Goal: Task Accomplishment & Management: Use online tool/utility

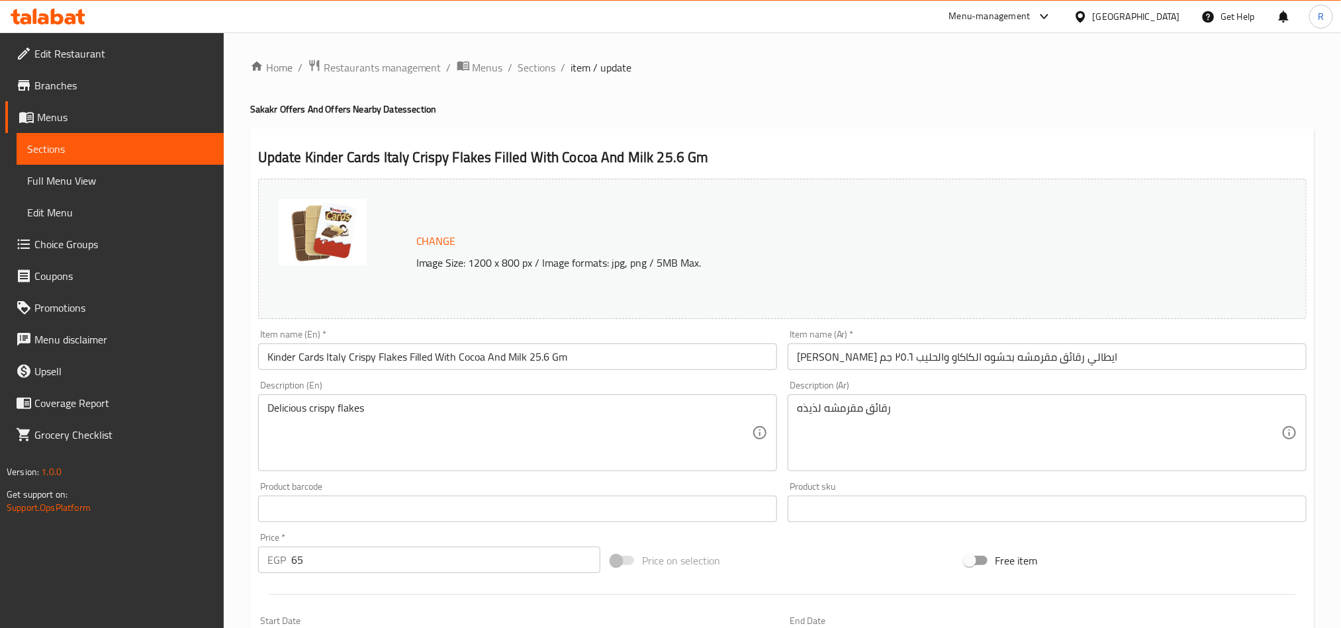
click at [688, 96] on div "Home / Restaurants management / Menus / Sections / item / update Sakakr Offers …" at bounding box center [782, 493] width 1064 height 869
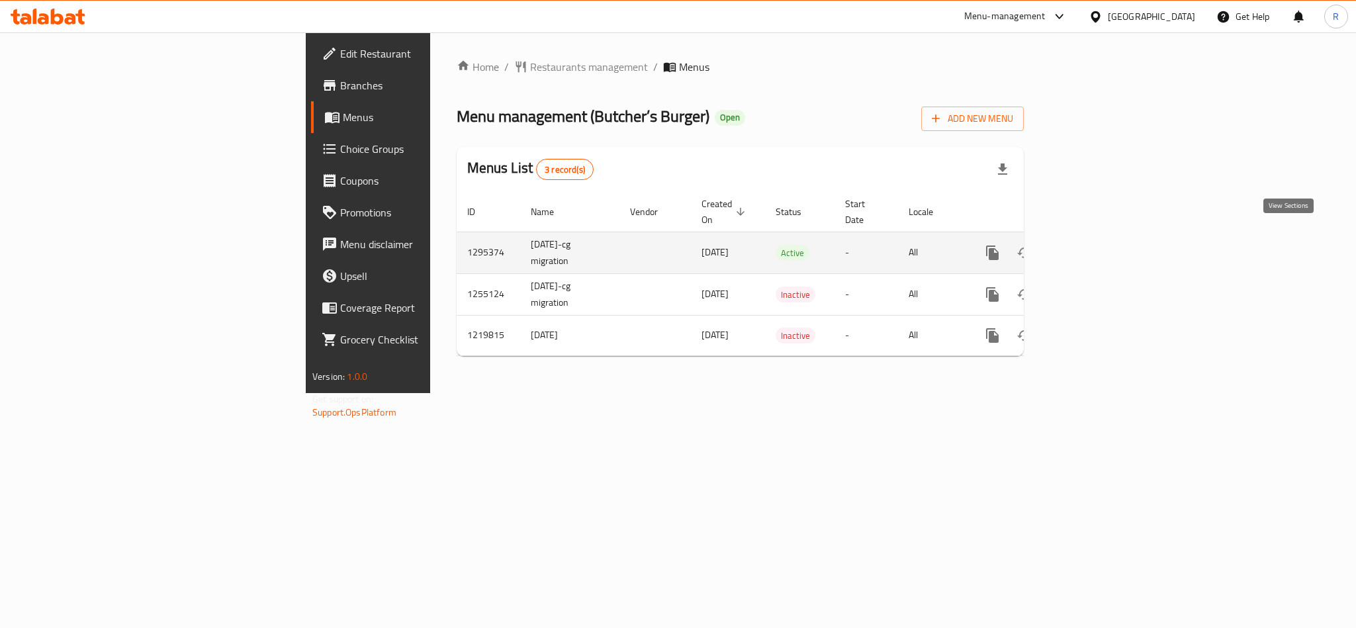
click at [1104, 246] on link "enhanced table" at bounding box center [1088, 253] width 32 height 32
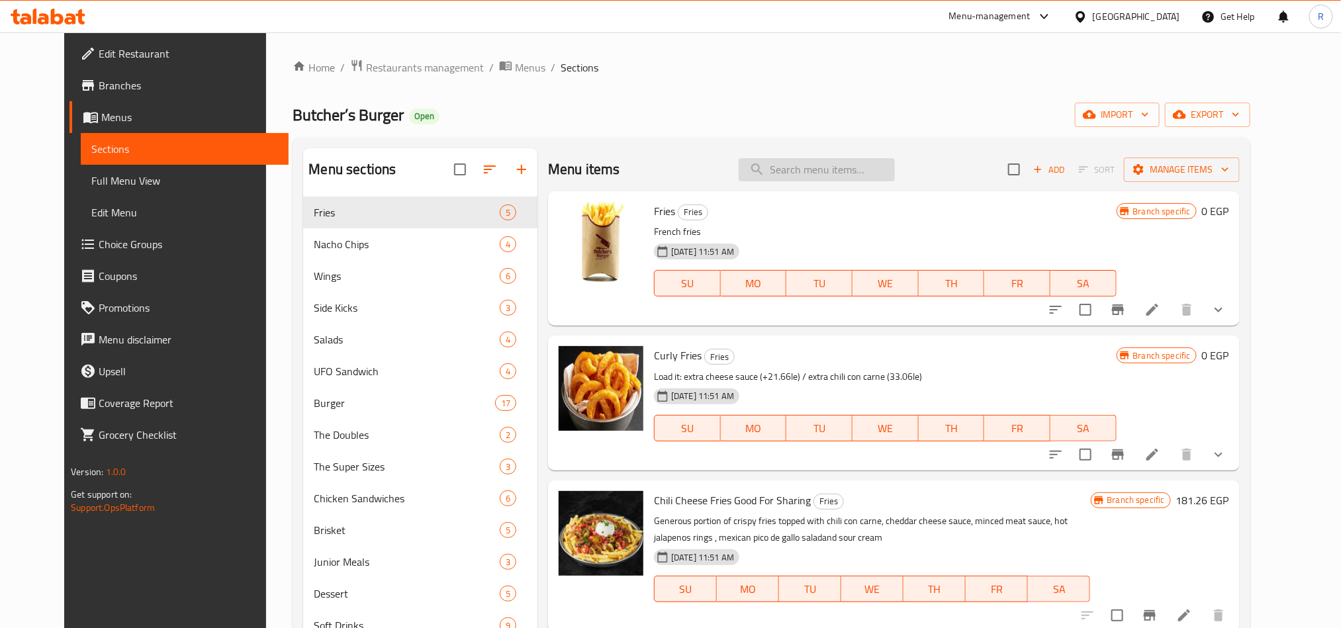
paste input "BB Original"
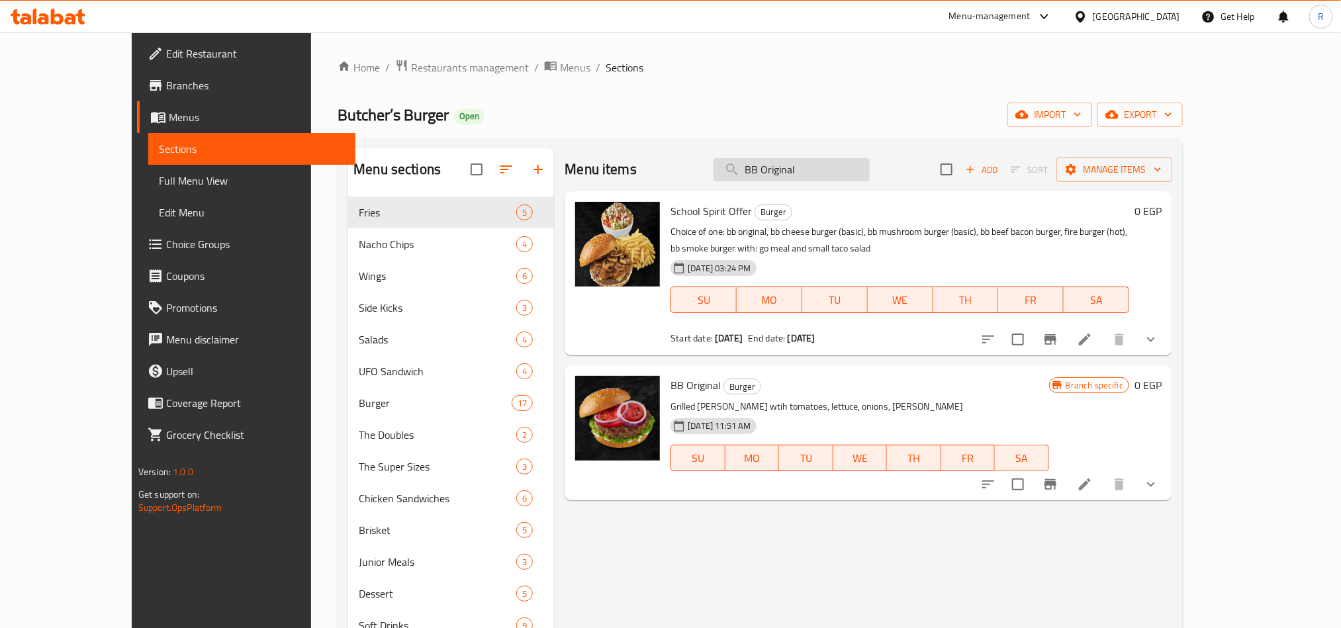
click at [799, 171] on input "BB Original" at bounding box center [792, 169] width 156 height 23
paste input "Cheese Burger"
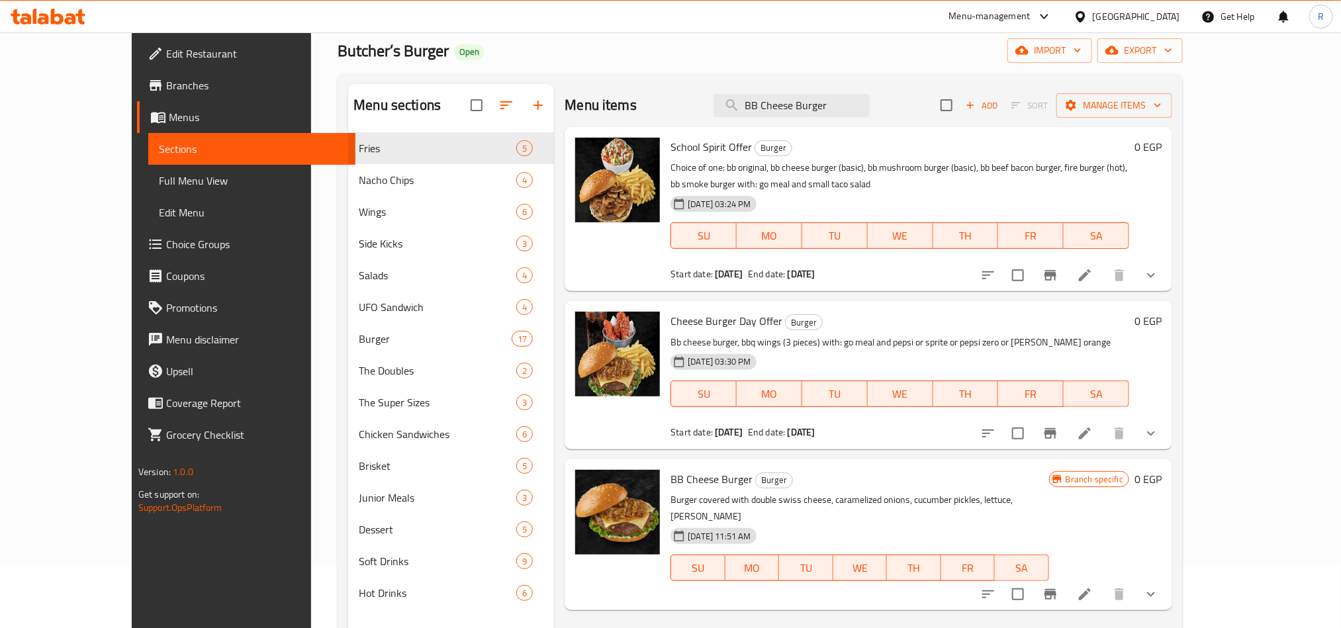
scroll to position [99, 0]
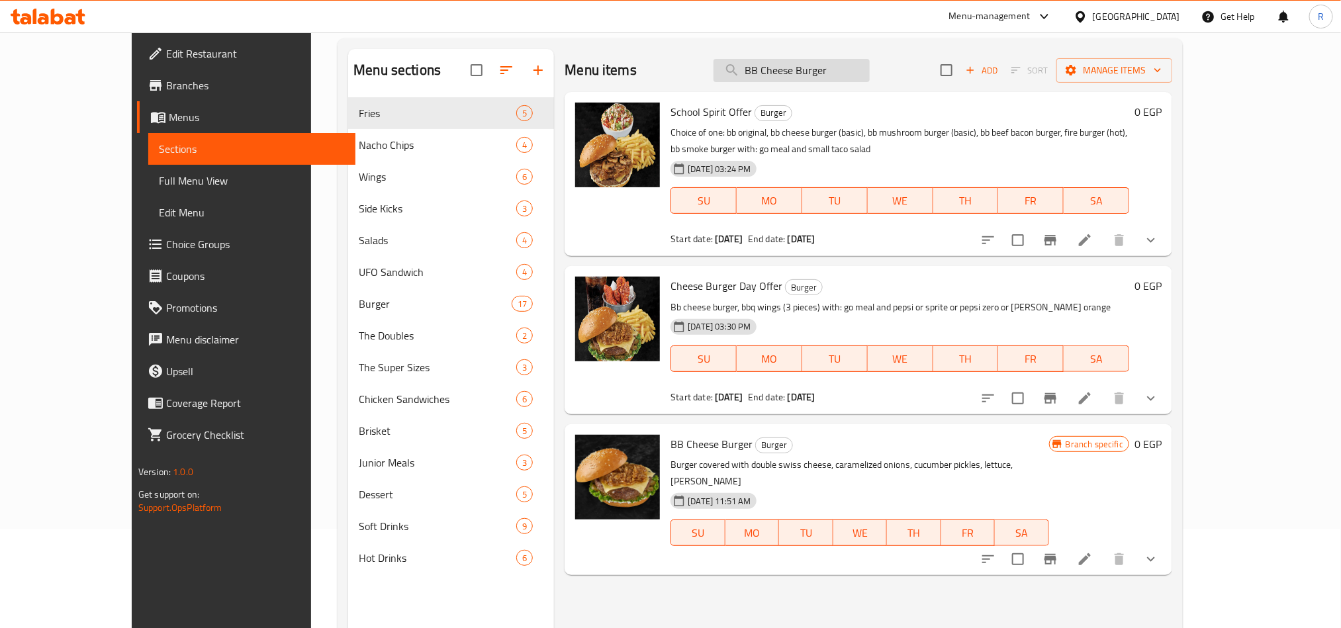
click at [825, 78] on input "BB Cheese Burger" at bounding box center [792, 70] width 156 height 23
paste input "Mushroom"
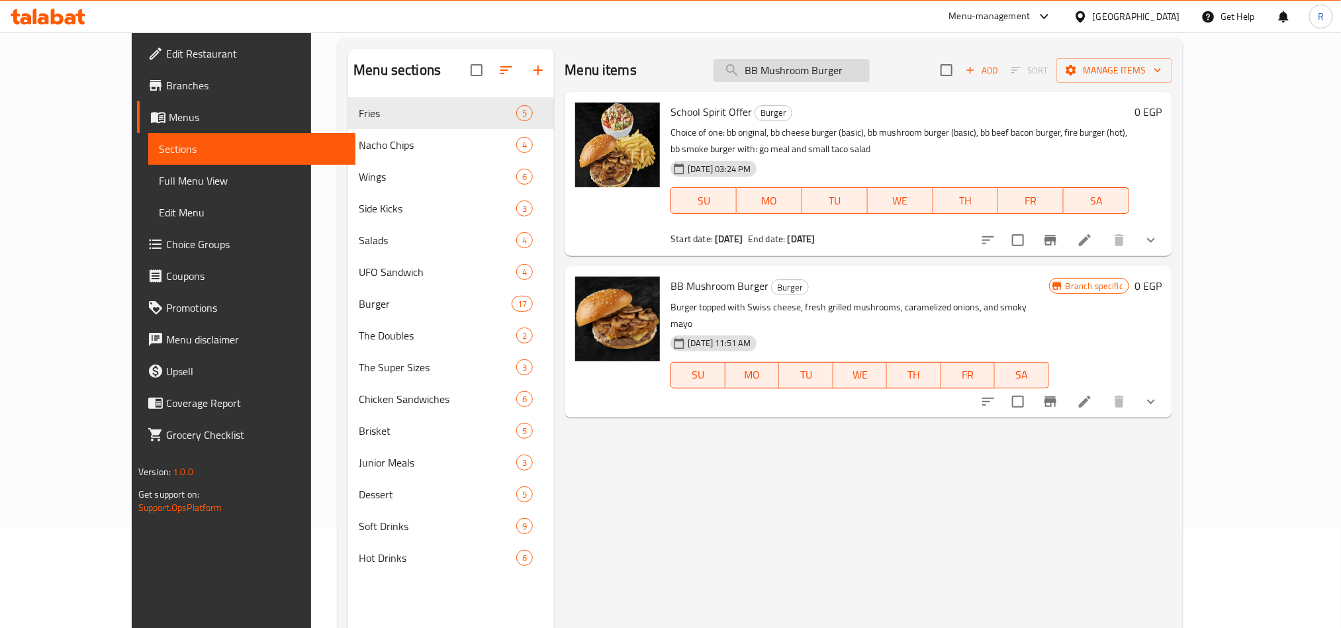
click at [836, 76] on input "BB Mushroom Burger" at bounding box center [792, 70] width 156 height 23
paste input "Beef"
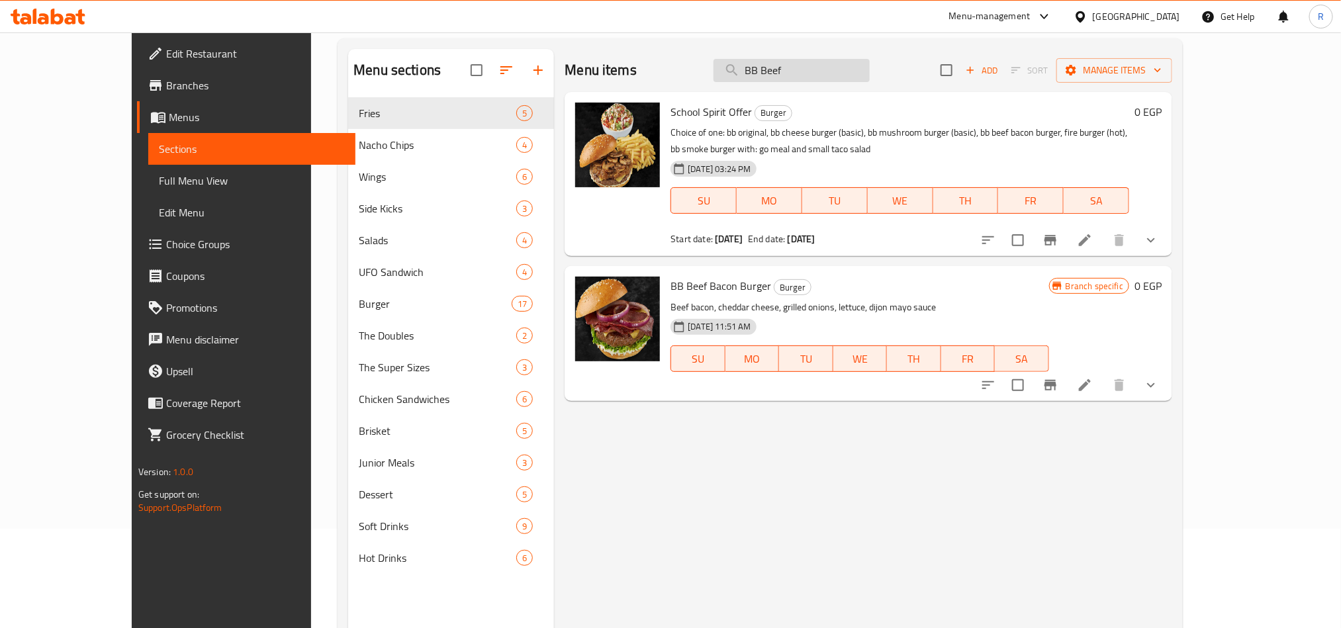
click at [802, 71] on input "BB Beef" at bounding box center [792, 70] width 156 height 23
paste input "acon Burger"
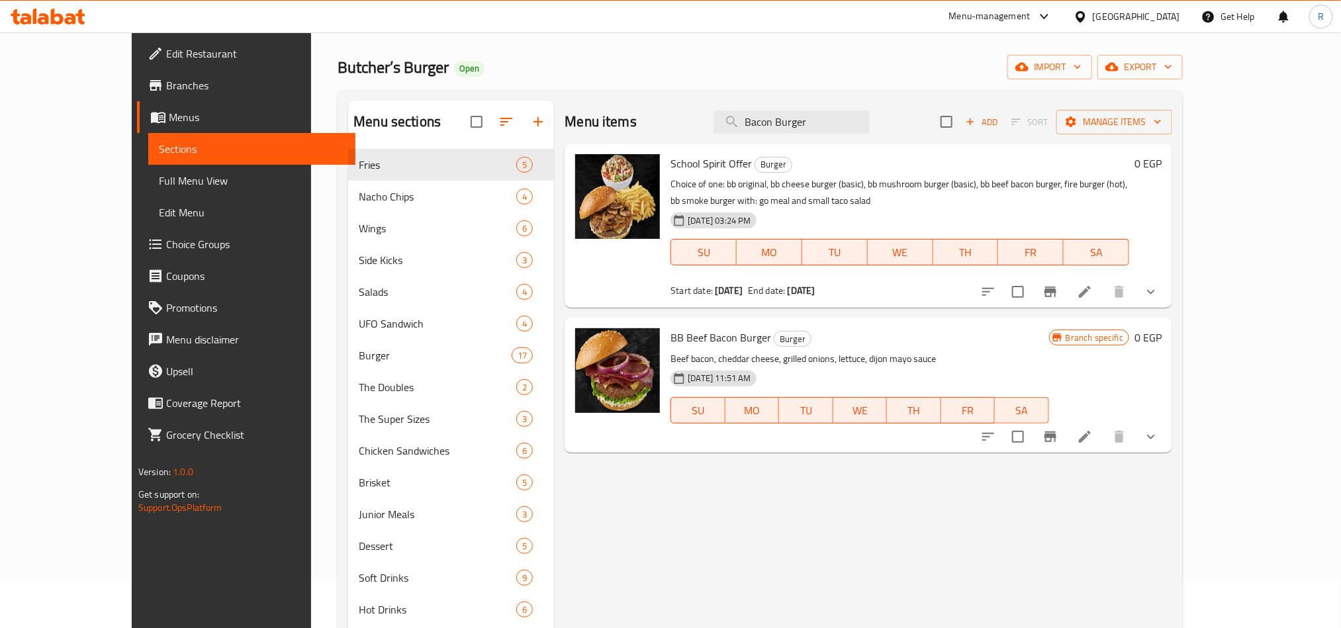
scroll to position [0, 0]
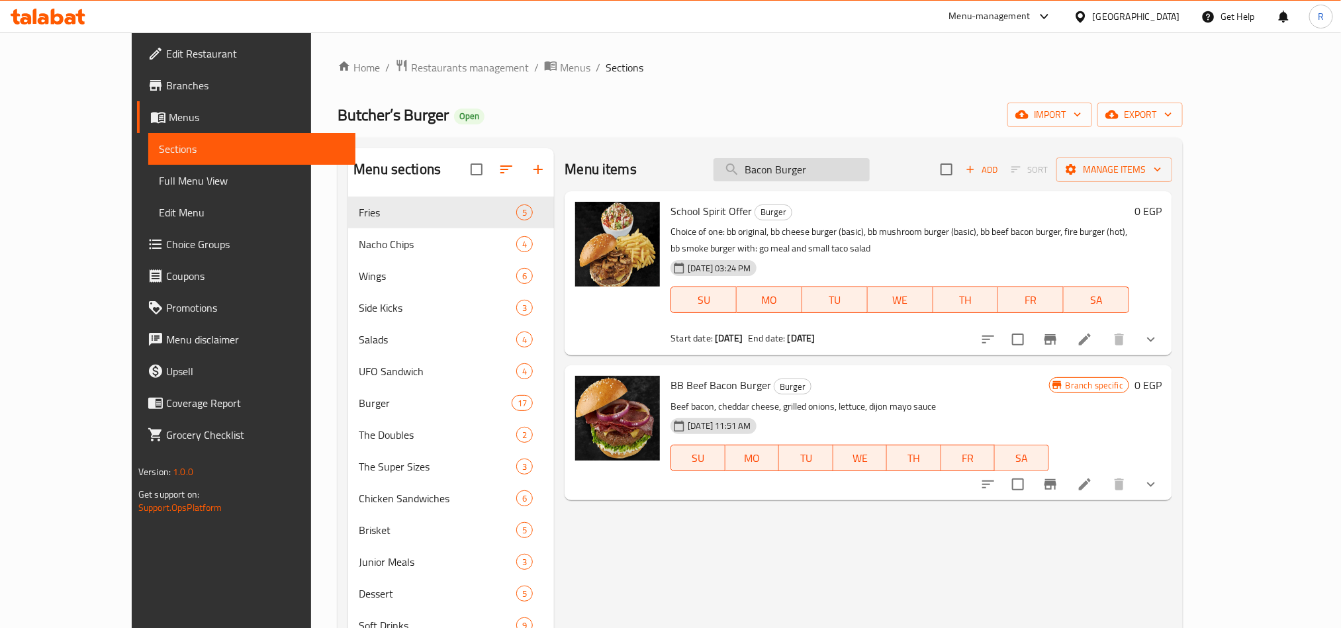
click at [808, 171] on input "Bacon Burger" at bounding box center [792, 169] width 156 height 23
paste input "Portobello Mushroom"
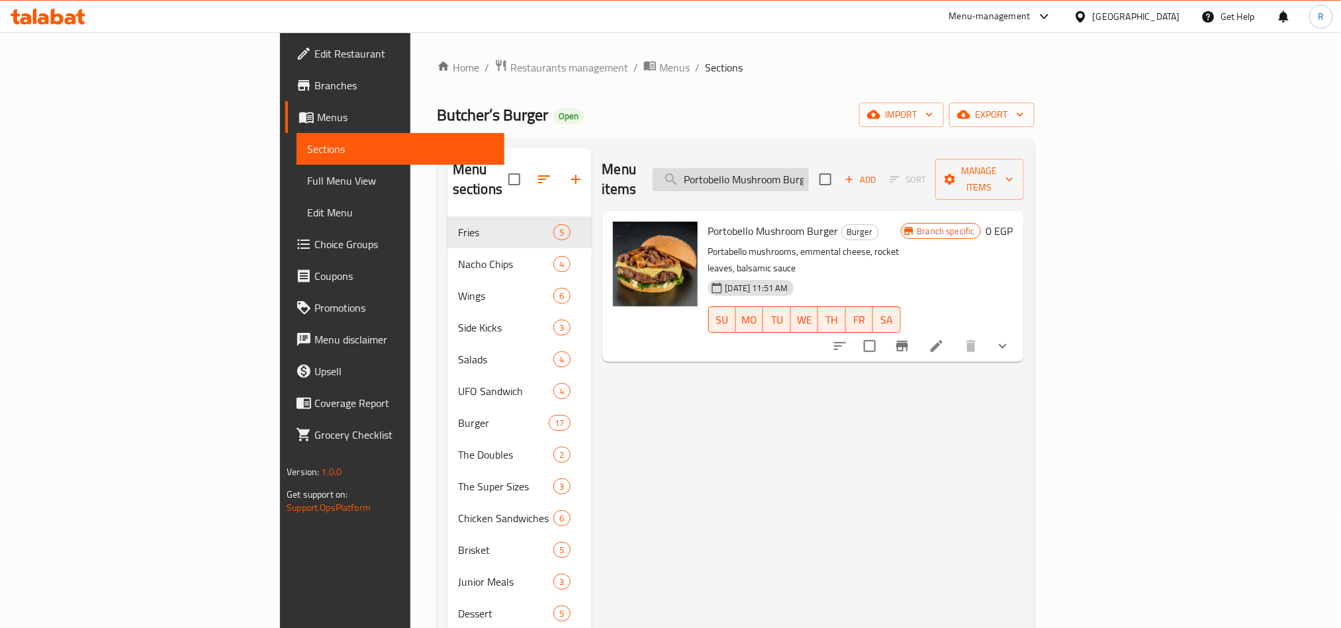
click at [809, 169] on input "Portobello Mushroom Burger" at bounding box center [731, 179] width 156 height 23
paste input "Umami"
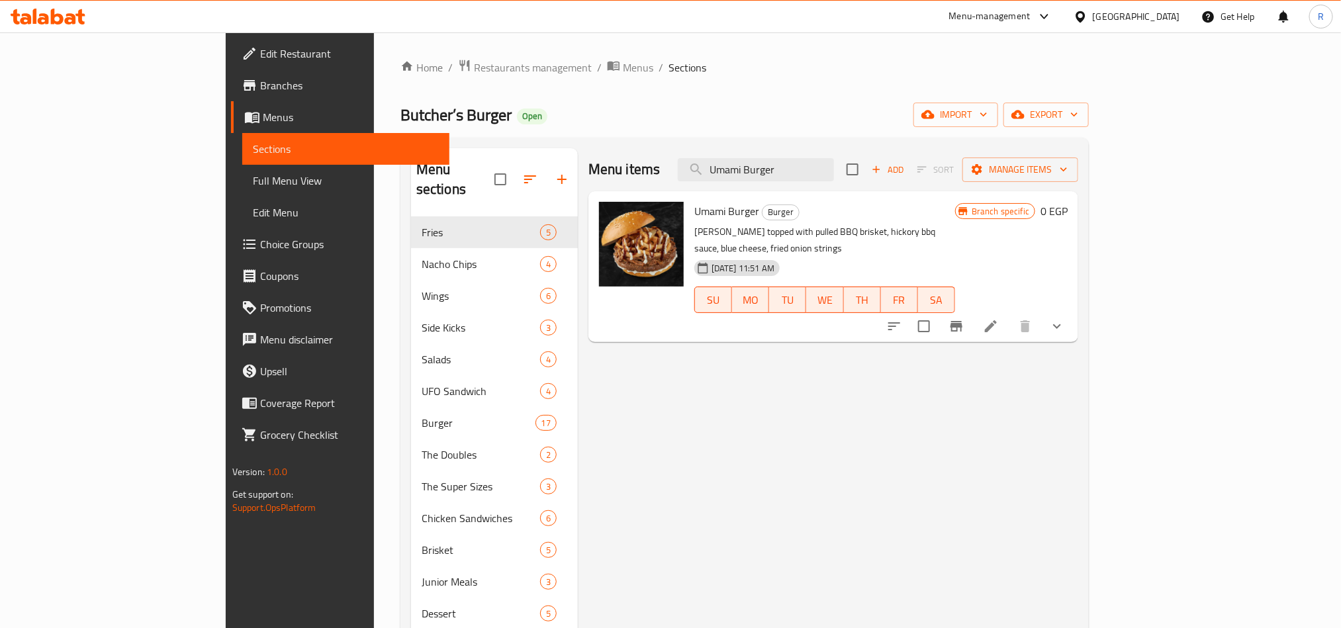
click at [821, 185] on div "Menu items Umami Burger Add Sort Manage items" at bounding box center [833, 169] width 490 height 43
click at [822, 177] on input "Umami Burger" at bounding box center [756, 169] width 156 height 23
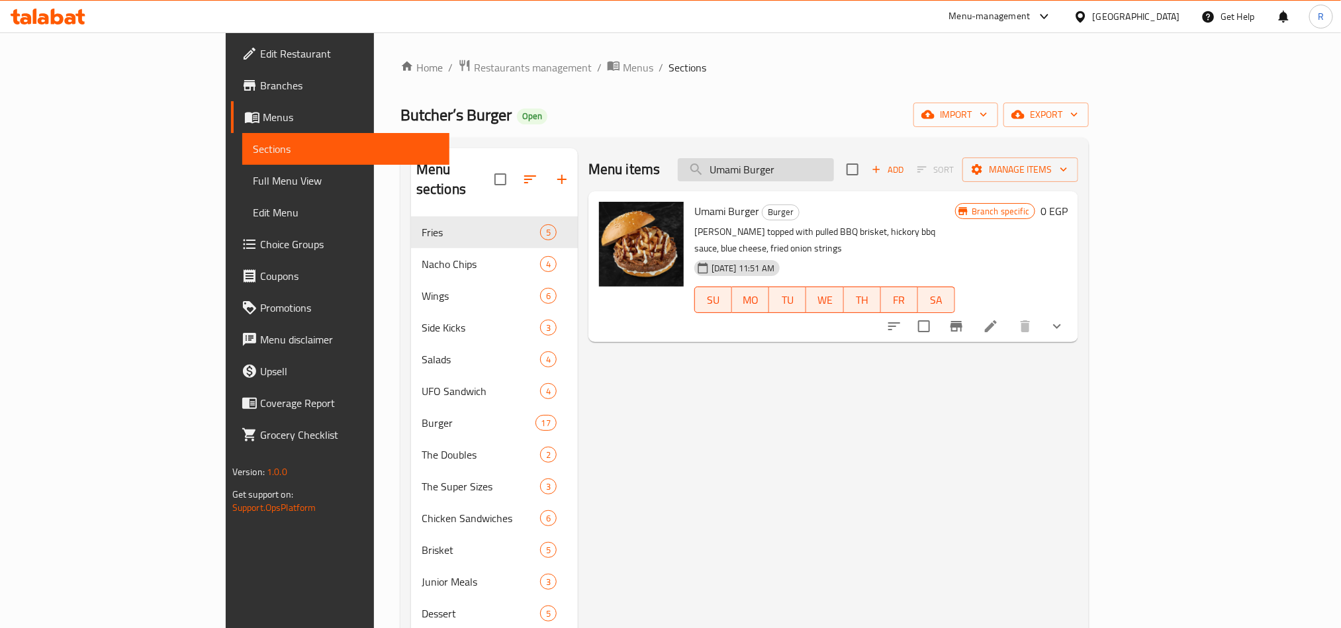
click at [822, 177] on input "Umami Burger" at bounding box center [756, 169] width 156 height 23
paste input "Sothern BBQ"
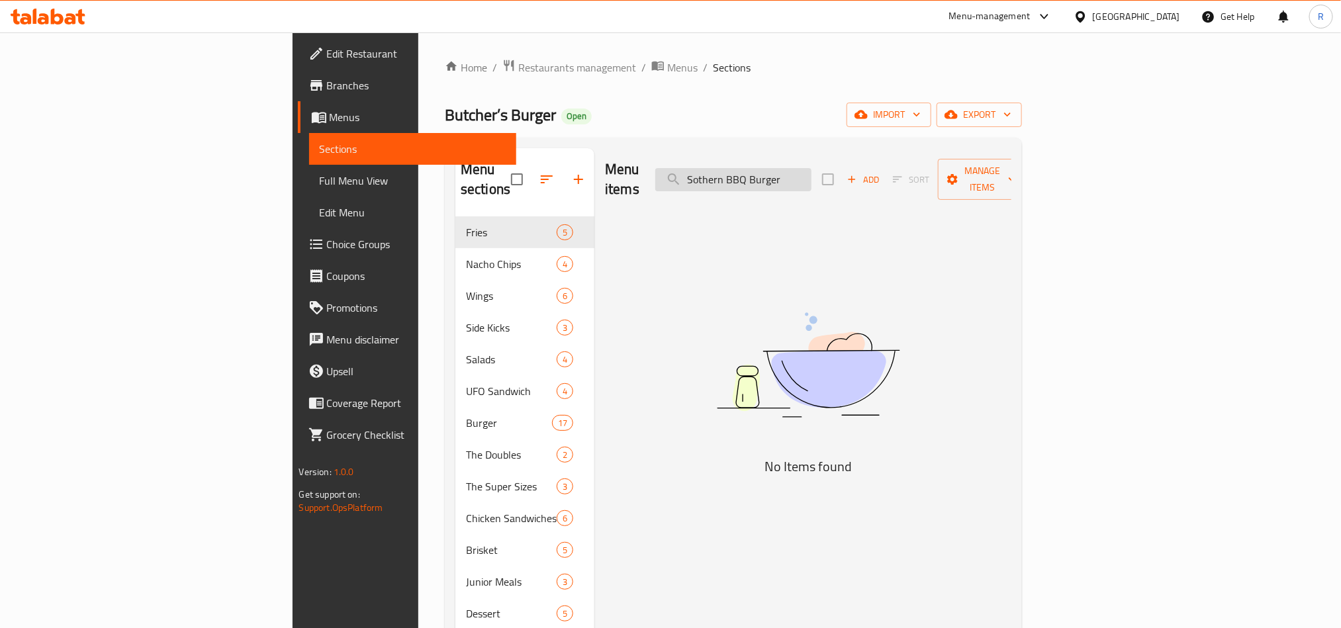
click at [801, 175] on input "Sothern BBQ Burger" at bounding box center [733, 179] width 156 height 23
paste input "Fire"
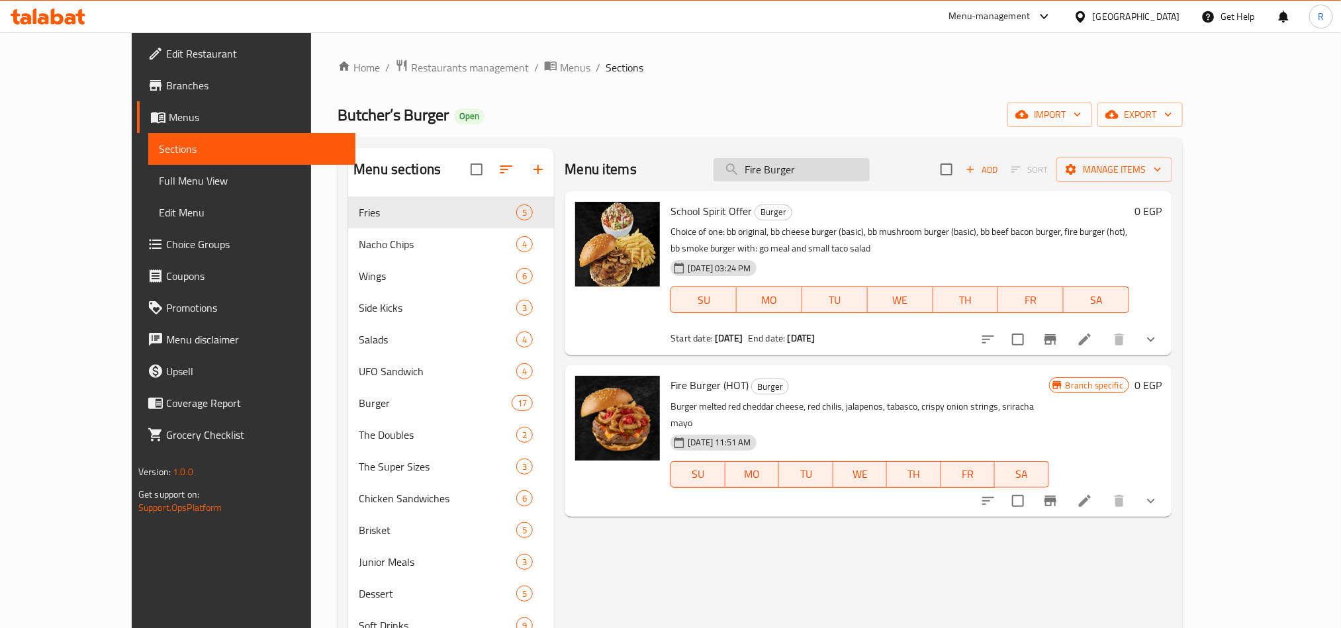
click at [812, 159] on input "Fire Burger" at bounding box center [792, 169] width 156 height 23
paste input "BB Smok"
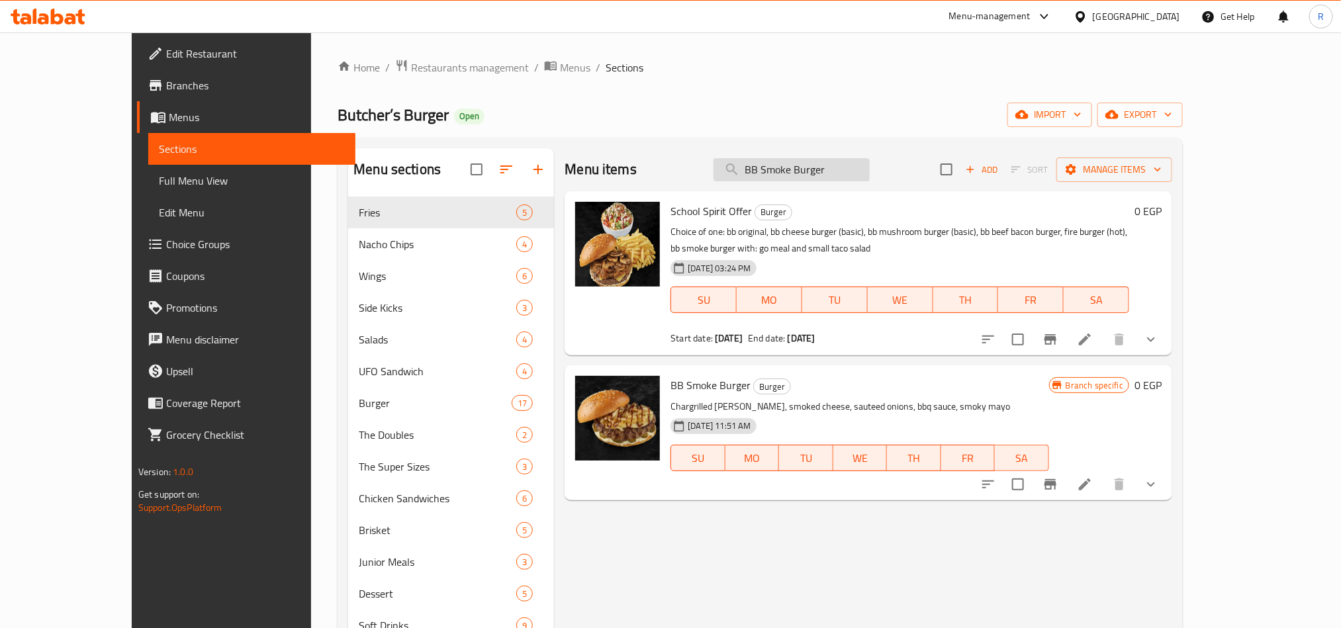
click at [810, 177] on input "BB Smoke Burger" at bounding box center [792, 169] width 156 height 23
paste input "[PERSON_NAME] BBQ"
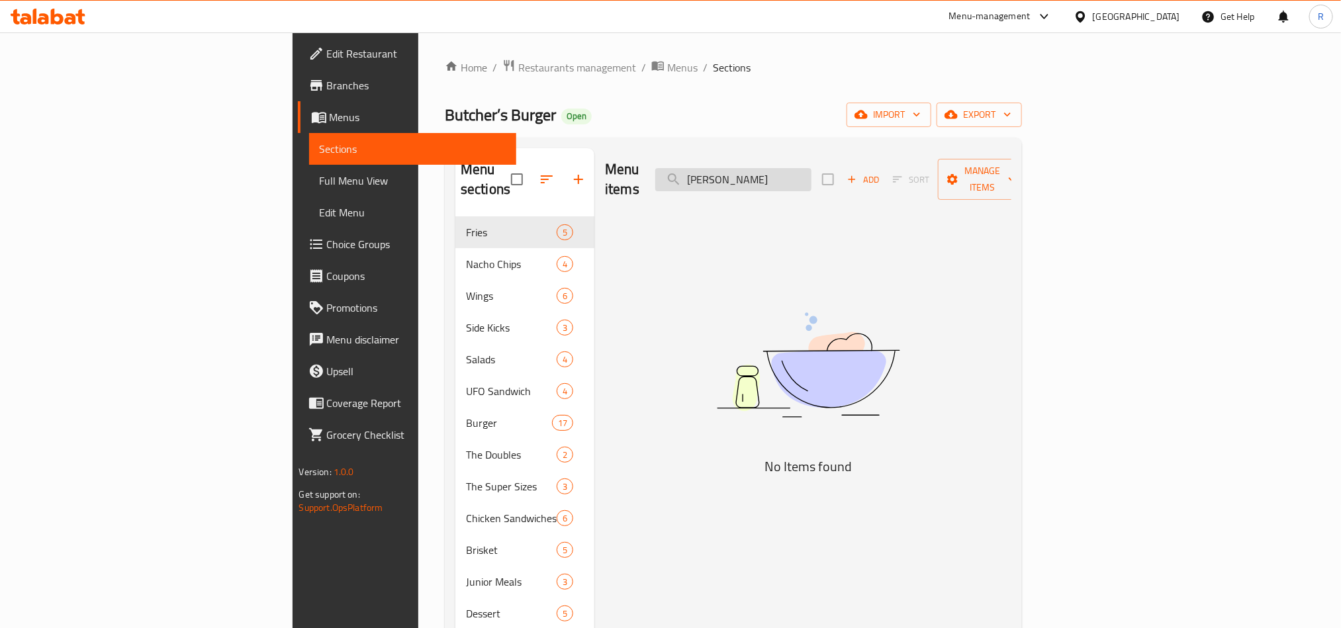
type input "[PERSON_NAME]"
click at [721, 326] on div "Menu items [PERSON_NAME] Add Sort Manage items No Items found" at bounding box center [802, 462] width 417 height 628
